Goal: Task Accomplishment & Management: Complete application form

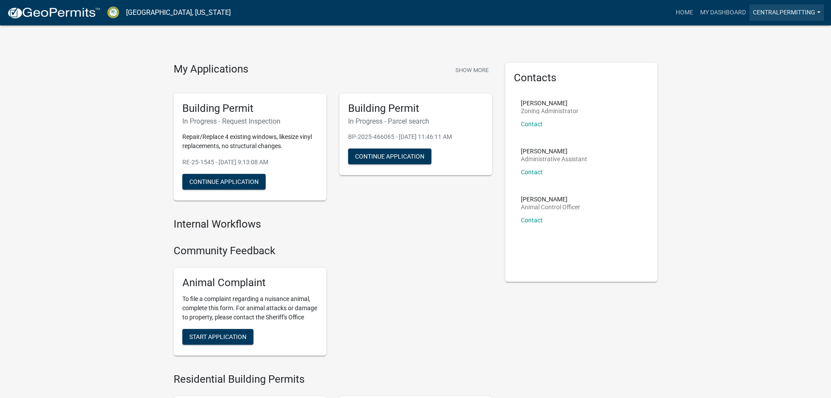
click at [793, 15] on link "CentralPermitting" at bounding box center [787, 12] width 75 height 17
click at [319, 72] on div "My Applications Show More" at bounding box center [333, 71] width 319 height 17
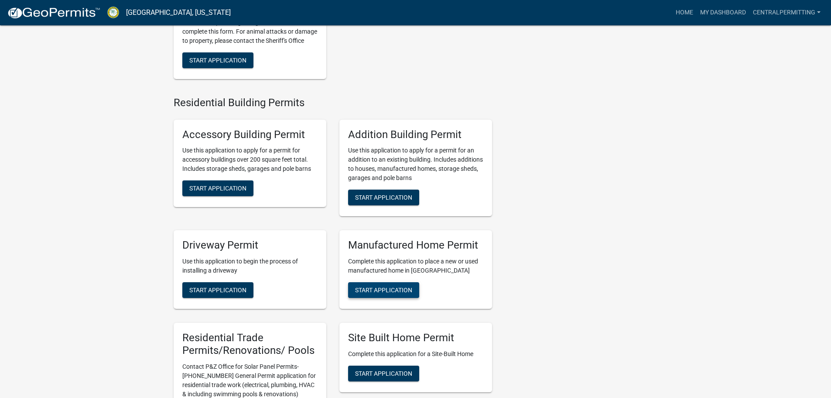
scroll to position [349, 0]
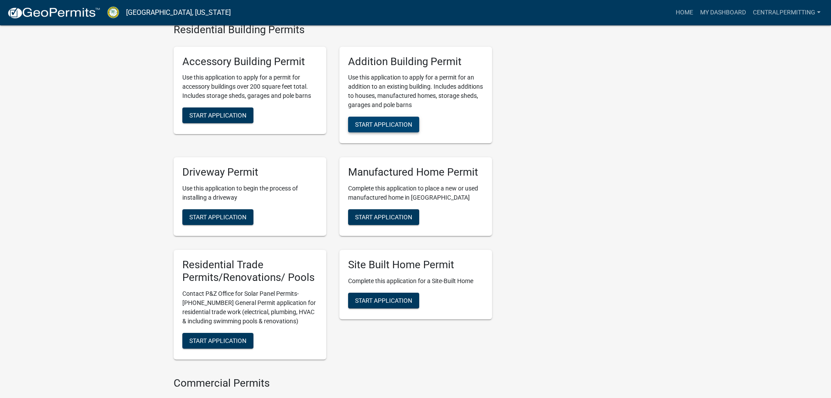
click at [385, 128] on span "Start Application" at bounding box center [383, 124] width 57 height 7
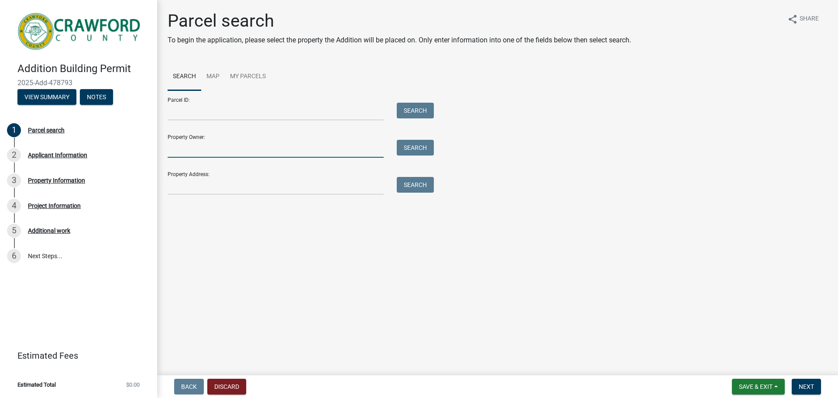
click at [242, 146] on input "Property Owner:" at bounding box center [276, 149] width 216 height 18
click at [187, 182] on input "Property Address:" at bounding box center [276, 186] width 216 height 18
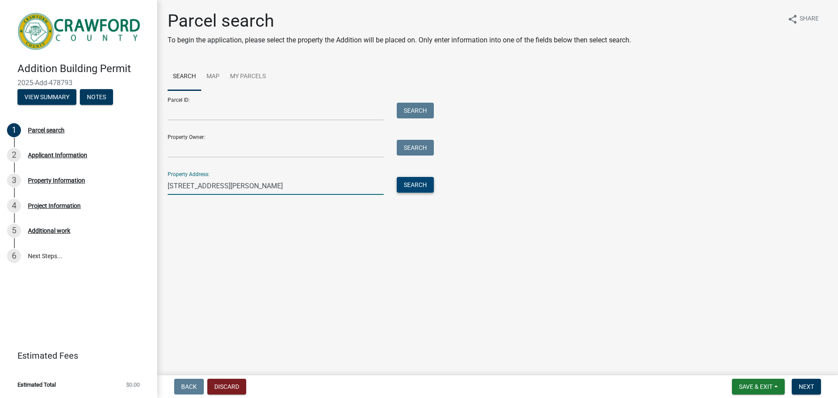
type input "[STREET_ADDRESS][PERSON_NAME]"
click at [417, 184] on button "Search" at bounding box center [415, 185] width 37 height 16
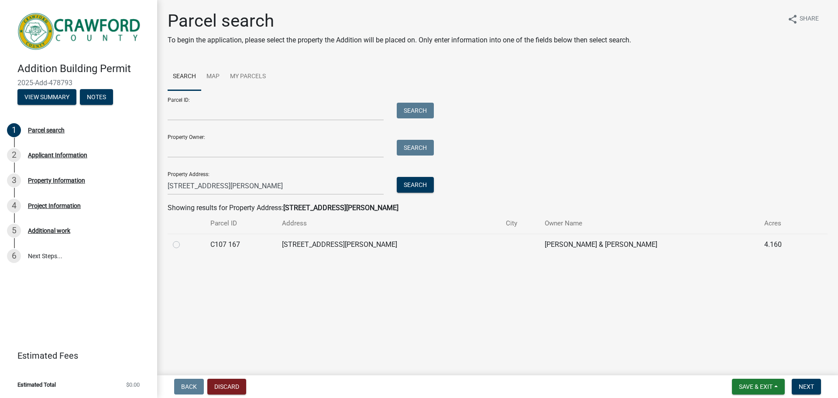
click at [183, 239] on label at bounding box center [183, 239] width 0 height 0
click at [183, 245] on 167 "radio" at bounding box center [186, 242] width 6 height 6
radio 167 "true"
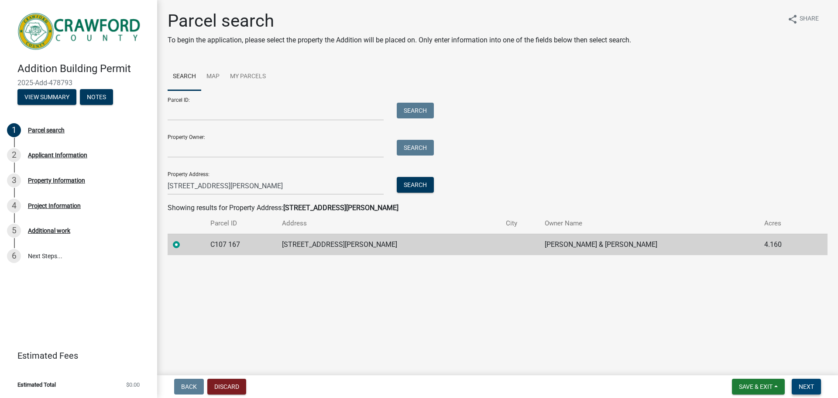
click at [807, 387] on span "Next" at bounding box center [806, 386] width 15 height 7
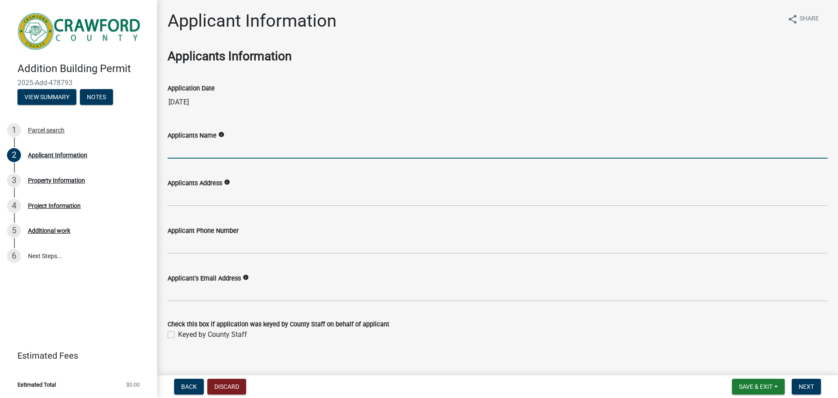
click at [311, 141] on input "Applicants Name" at bounding box center [498, 150] width 660 height 18
type input "[PERSON_NAME]"
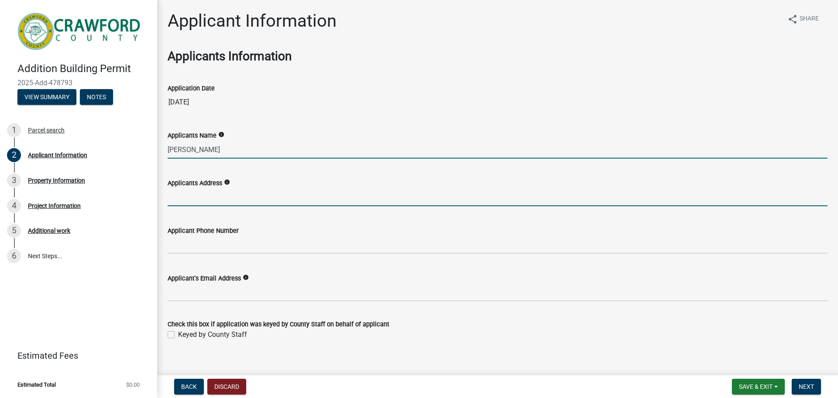
click at [219, 199] on input "Applicants Address" at bounding box center [498, 197] width 660 height 18
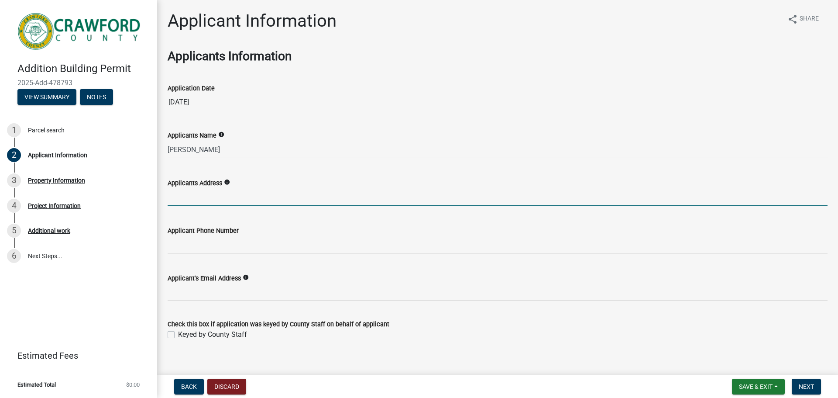
type input "[STREET_ADDRESS]"
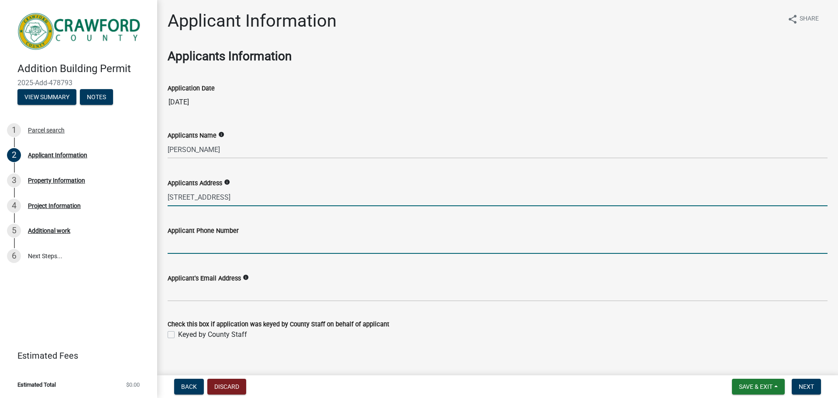
type input "9842246343"
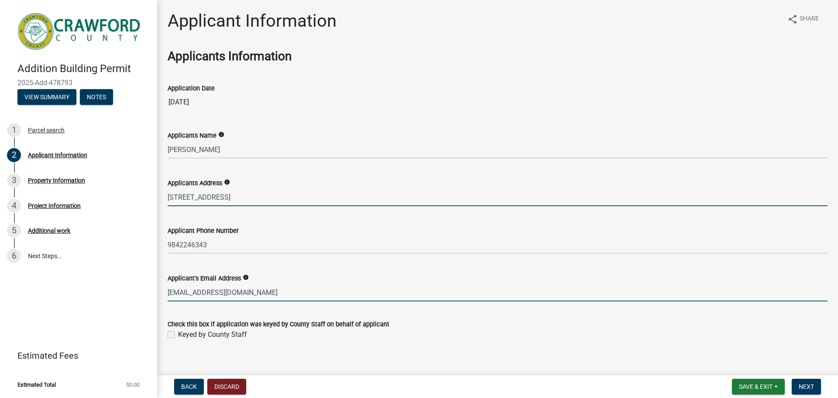
click at [230, 296] on input "[EMAIL_ADDRESS][DOMAIN_NAME]" at bounding box center [498, 292] width 660 height 18
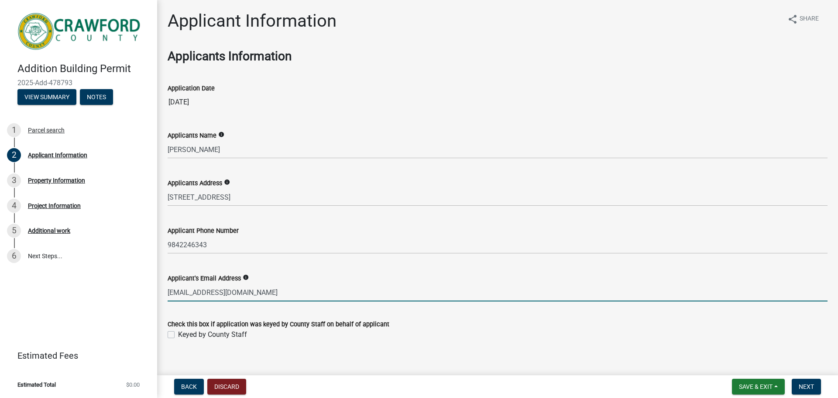
click at [230, 296] on input "[EMAIL_ADDRESS][DOMAIN_NAME]" at bounding box center [498, 292] width 660 height 18
type input "[EMAIL_ADDRESS][DOMAIN_NAME]"
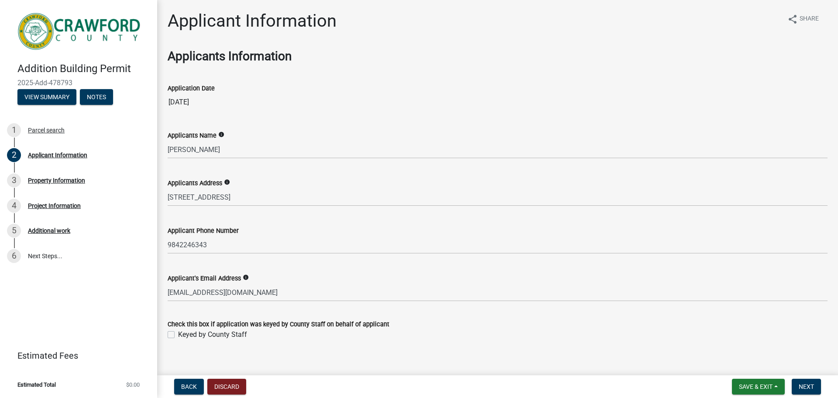
click at [354, 280] on div "Applicant's Email Address info" at bounding box center [498, 278] width 660 height 10
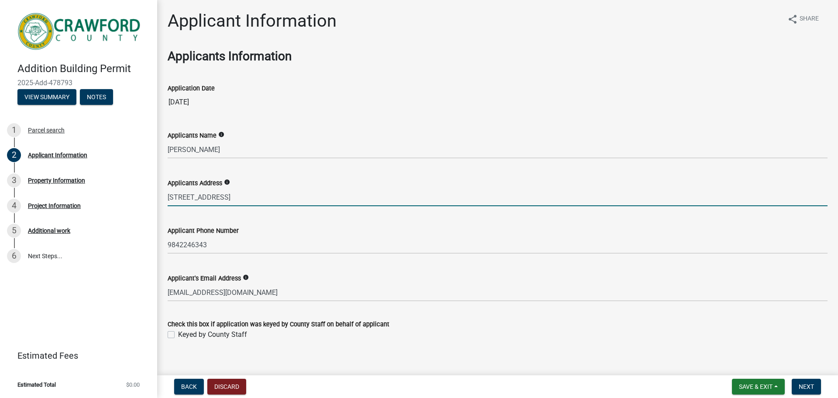
click at [273, 199] on input "[STREET_ADDRESS]" at bounding box center [498, 197] width 660 height 18
click at [275, 202] on input "[STREET_ADDRESS]" at bounding box center [498, 197] width 660 height 18
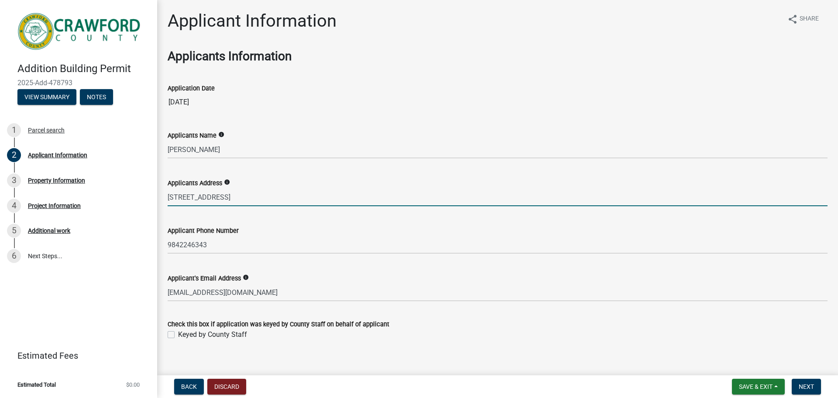
click at [275, 202] on input "[STREET_ADDRESS]" at bounding box center [498, 197] width 660 height 18
click at [231, 192] on input "[STREET_ADDRESS]" at bounding box center [498, 197] width 660 height 18
click at [223, 192] on input "[STREET_ADDRESS]" at bounding box center [498, 197] width 660 height 18
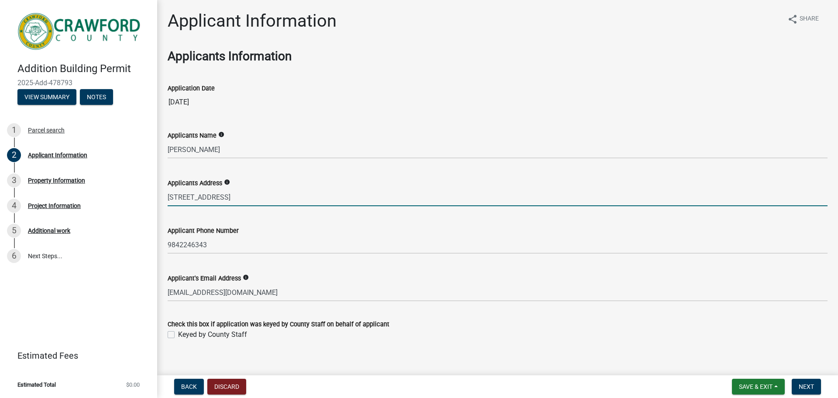
click at [222, 192] on input "[STREET_ADDRESS]" at bounding box center [498, 197] width 660 height 18
click at [241, 202] on input "[STREET_ADDRESS]" at bounding box center [498, 197] width 660 height 18
click at [241, 201] on input "[STREET_ADDRESS]" at bounding box center [498, 197] width 660 height 18
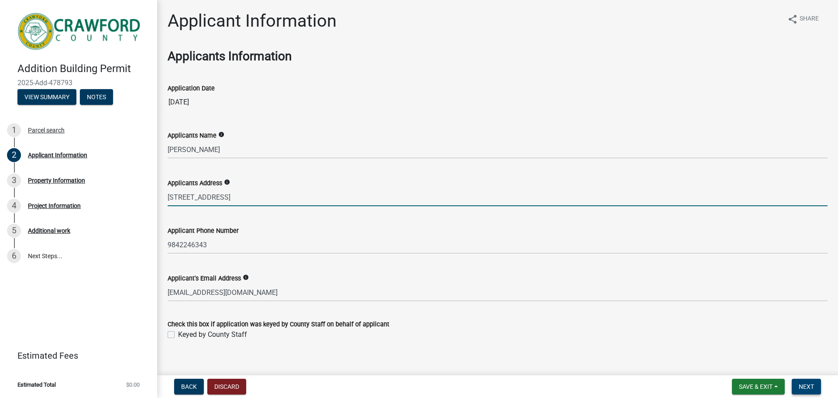
type input "[STREET_ADDRESS]"
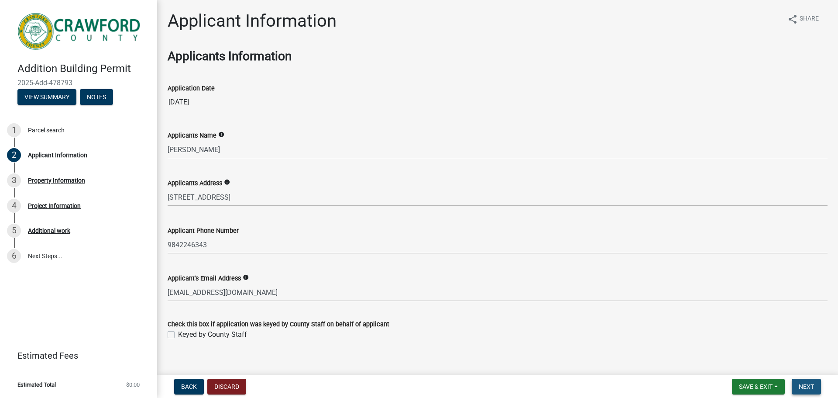
click at [807, 385] on span "Next" at bounding box center [806, 386] width 15 height 7
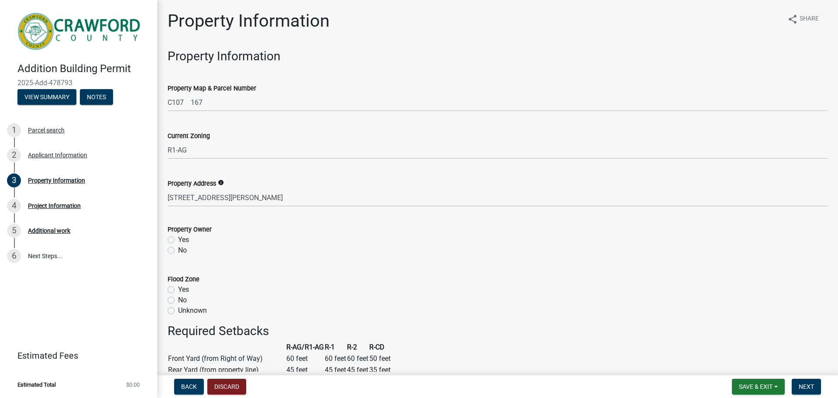
click at [178, 237] on label "Yes" at bounding box center [183, 239] width 11 height 10
click at [178, 237] on input "Yes" at bounding box center [181, 237] width 6 height 6
radio input "true"
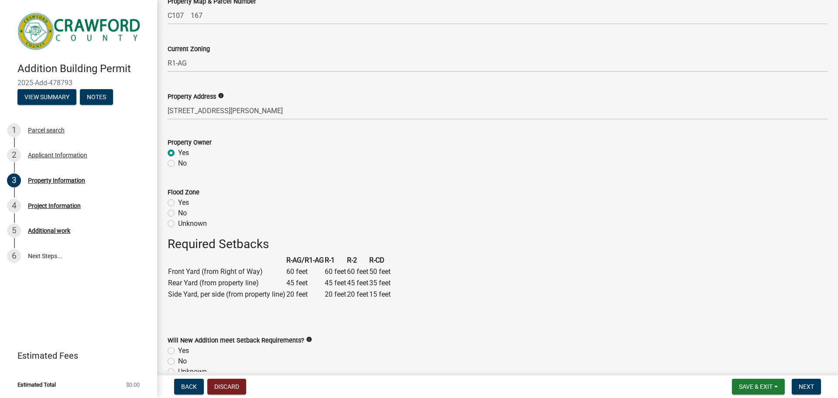
scroll to position [87, 0]
click at [178, 212] on label "No" at bounding box center [182, 212] width 9 height 10
click at [178, 212] on input "No" at bounding box center [181, 210] width 6 height 6
radio input "true"
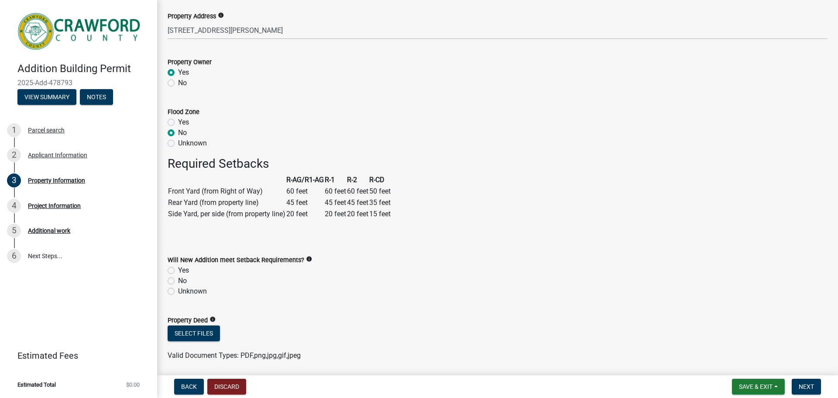
scroll to position [175, 0]
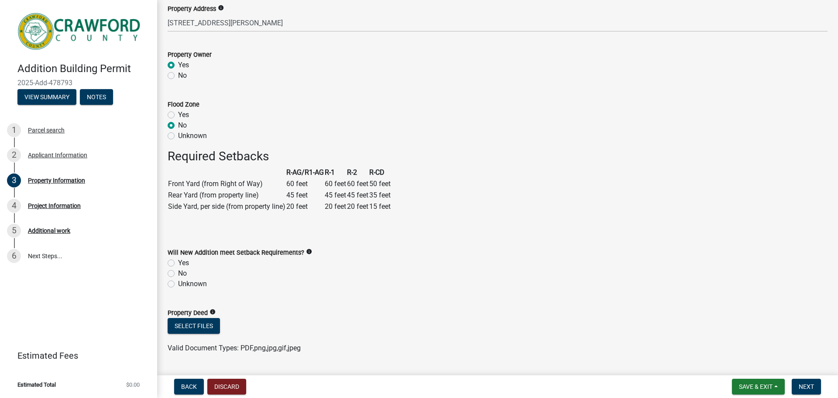
click at [177, 261] on div "Yes" at bounding box center [498, 262] width 660 height 10
click at [178, 264] on label "Yes" at bounding box center [183, 262] width 11 height 10
click at [178, 263] on input "Yes" at bounding box center [181, 260] width 6 height 6
radio input "true"
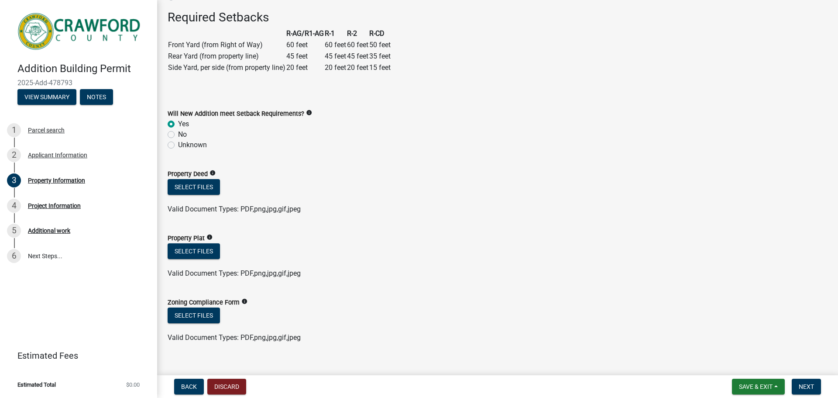
scroll to position [326, 0]
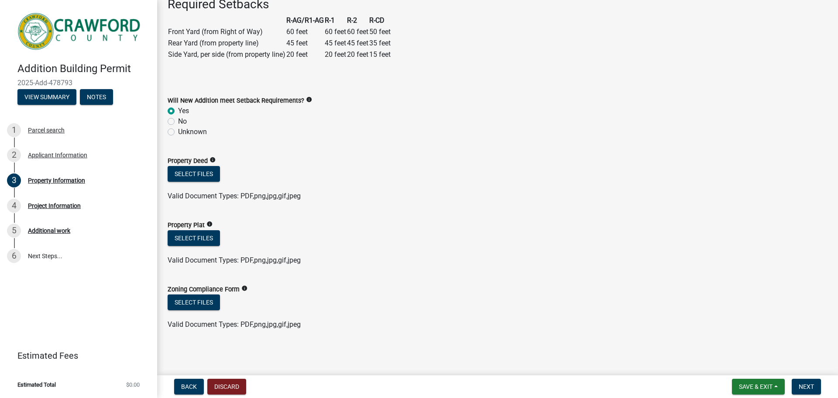
click at [243, 287] on icon "info" at bounding box center [244, 288] width 6 height 6
click at [752, 388] on span "Save & Exit" at bounding box center [756, 386] width 34 height 7
click at [737, 364] on button "Save & Exit" at bounding box center [750, 363] width 70 height 21
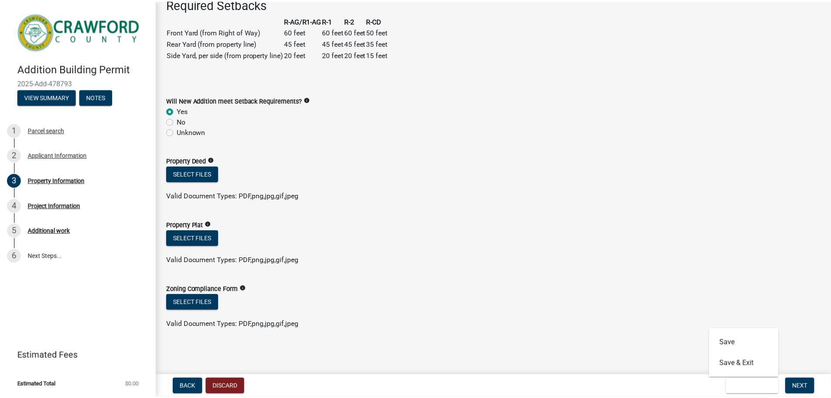
scroll to position [0, 0]
